Goal: Information Seeking & Learning: Learn about a topic

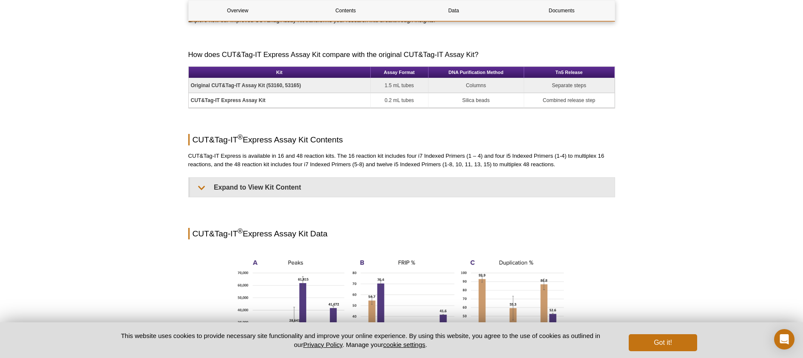
scroll to position [520, 0]
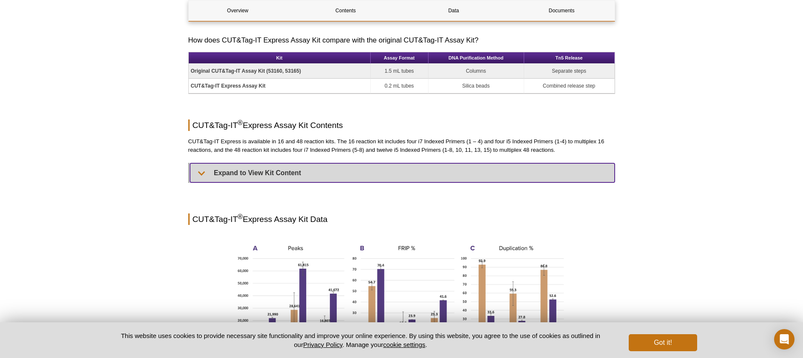
click at [202, 173] on summary "Expand to View Kit Content" at bounding box center [402, 172] width 424 height 19
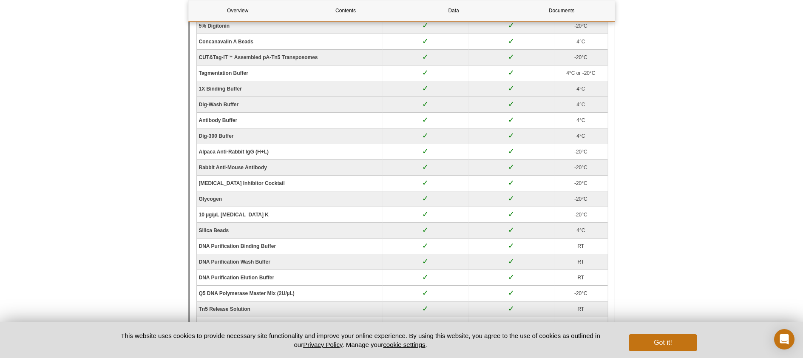
scroll to position [703, 0]
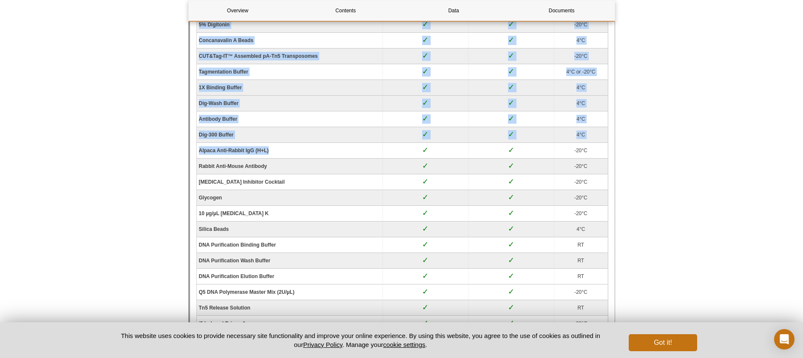
drag, startPoint x: 274, startPoint y: 151, endPoint x: 195, endPoint y: 152, distance: 78.6
click at [196, 152] on table "Component 16 rxns (Cat No. 53175) 48 rxns (Cat No. 53177) Storage temp 5% Digit…" at bounding box center [402, 325] width 412 height 641
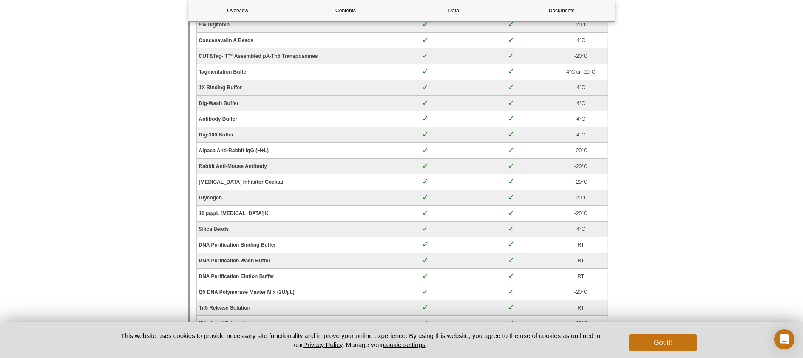
click at [275, 201] on td "Glycogen" at bounding box center [290, 198] width 186 height 16
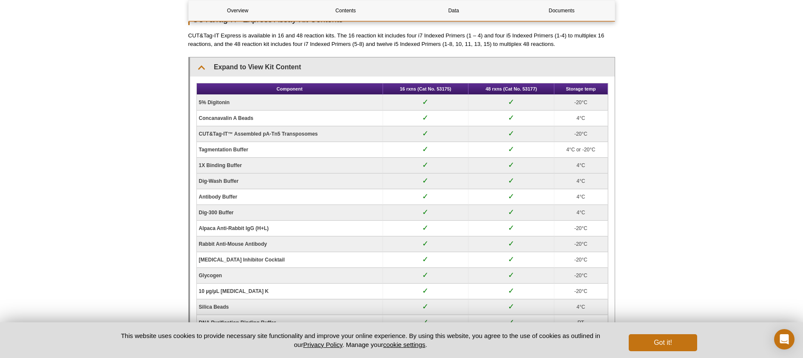
scroll to position [611, 0]
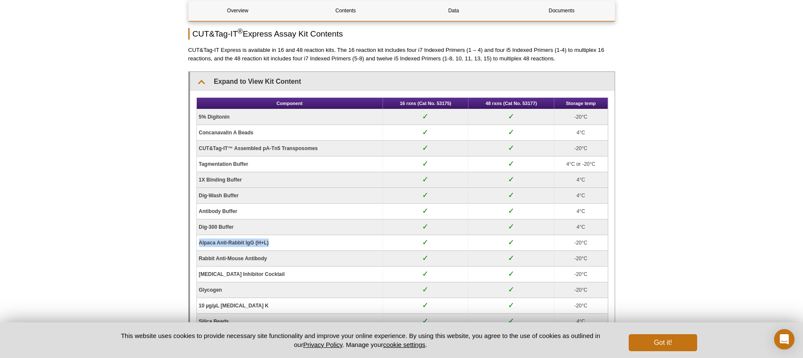
drag, startPoint x: 278, startPoint y: 243, endPoint x: 198, endPoint y: 243, distance: 79.9
click at [198, 243] on td "Alpaca Anti-Rabbit IgG (H+L)" at bounding box center [290, 243] width 186 height 16
copy strong "Alpaca Anti-Rabbit IgG (H+L)"
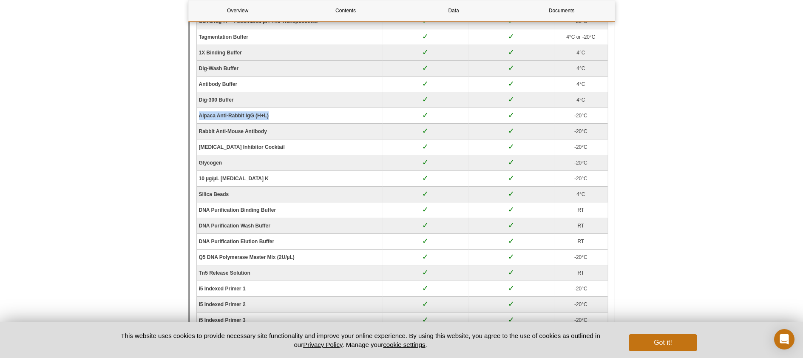
scroll to position [730, 0]
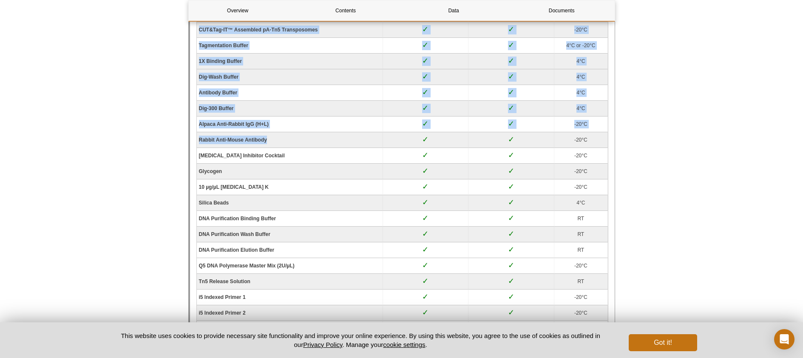
drag, startPoint x: 273, startPoint y: 139, endPoint x: 193, endPoint y: 135, distance: 80.0
click at [193, 135] on div "Component 16 rxns (Cat No. 53175) 48 rxns (Cat No. 53177) Storage temp 5% Digit…" at bounding box center [402, 299] width 424 height 654
click at [205, 137] on strong "Rabbit Anti-Mouse Antibody" at bounding box center [233, 140] width 68 height 6
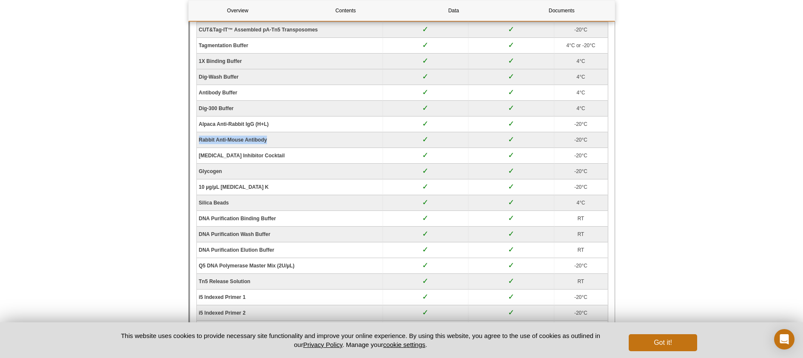
drag, startPoint x: 198, startPoint y: 140, endPoint x: 236, endPoint y: 139, distance: 38.7
click at [275, 144] on td "Rabbit Anti-Mouse Antibody" at bounding box center [290, 140] width 186 height 16
copy strong "Rabbit Anti-Mouse Antibody"
click at [320, 186] on td "10 µg/µL [MEDICAL_DATA] K" at bounding box center [290, 187] width 186 height 16
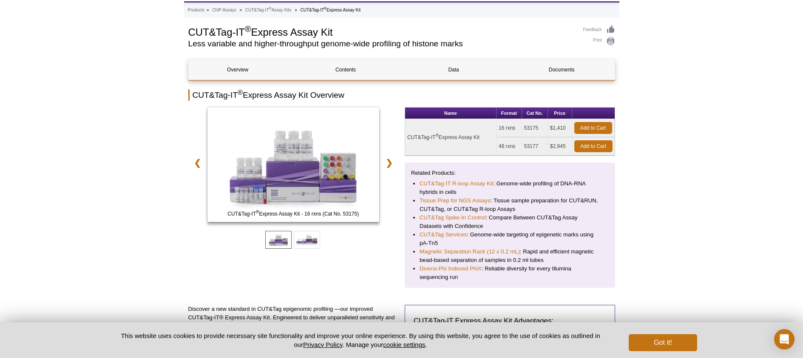
scroll to position [0, 0]
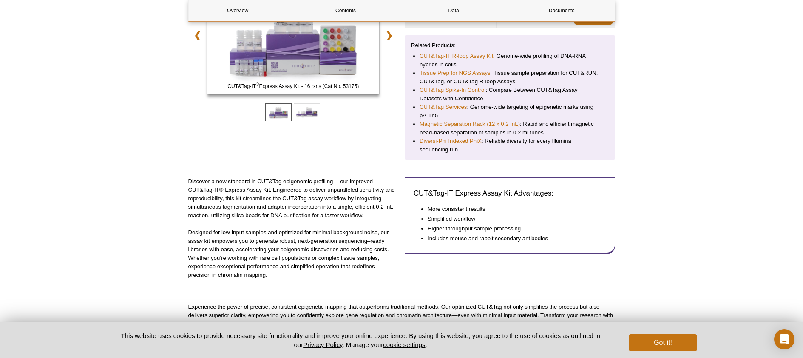
scroll to position [174, 0]
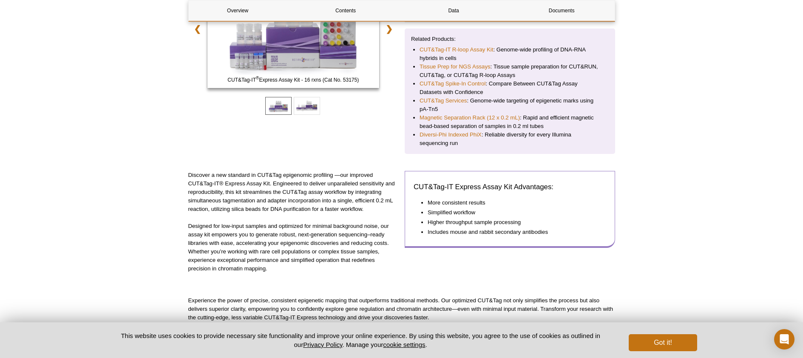
click at [462, 234] on li "Includes mouse and rabbit secondary antibodies" at bounding box center [512, 232] width 170 height 8
click at [558, 234] on li "Includes mouse and rabbit secondary antibodies" at bounding box center [512, 232] width 170 height 8
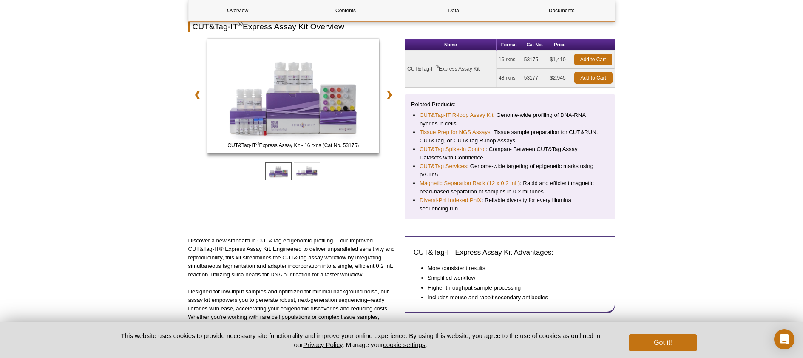
scroll to position [0, 0]
